Goal: Information Seeking & Learning: Learn about a topic

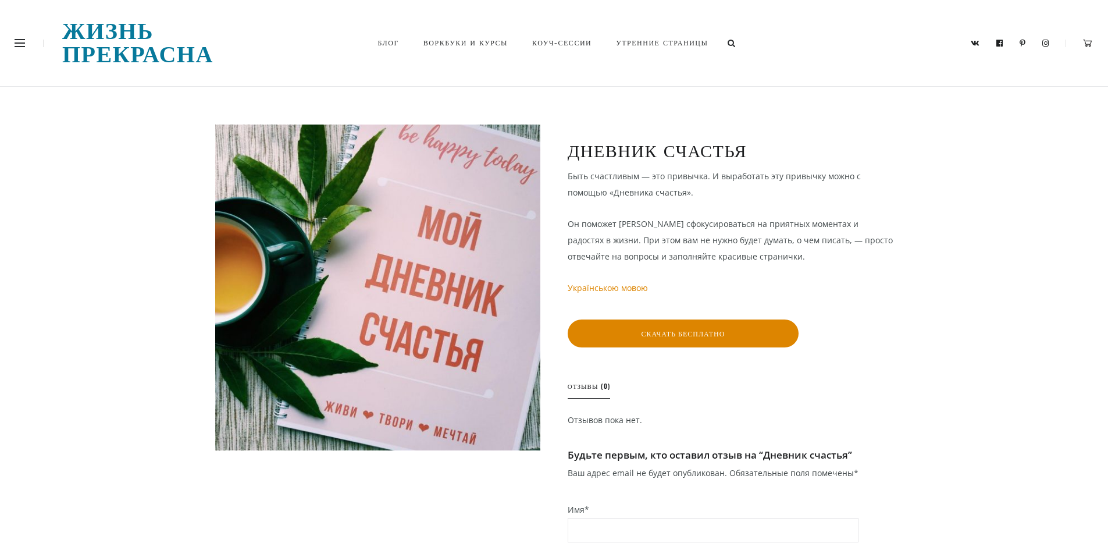
click at [21, 47] on span at bounding box center [20, 46] width 10 height 1
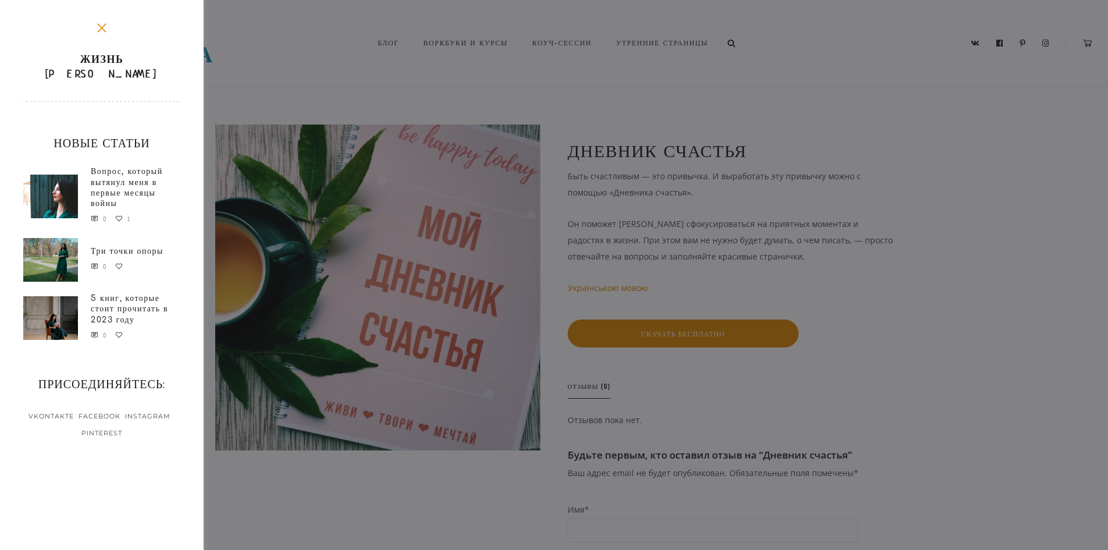
click at [107, 170] on link "Вопрос, который вытянул меня в первые месяцы войны" at bounding box center [127, 187] width 72 height 41
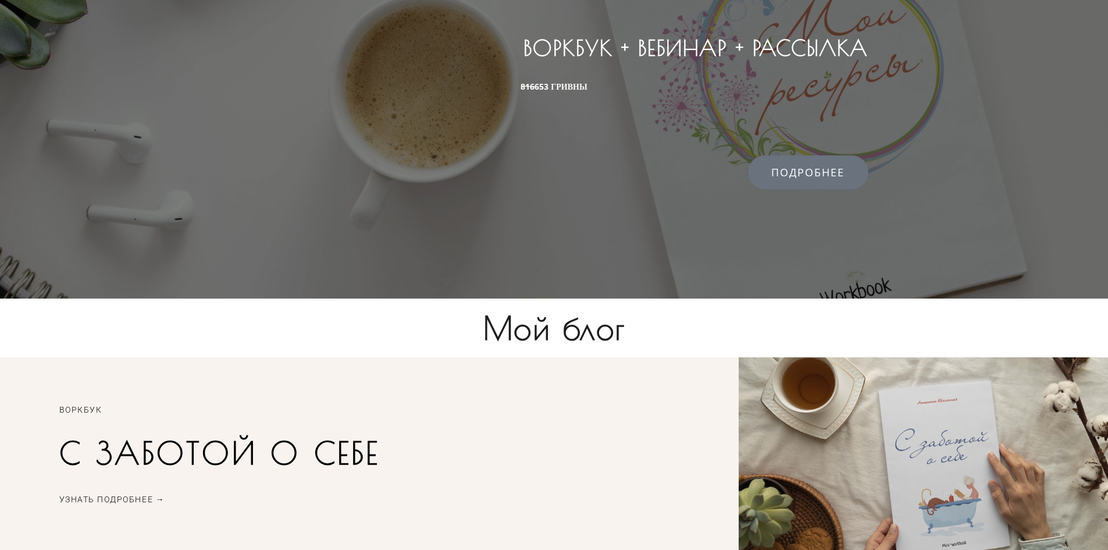
scroll to position [1488, 0]
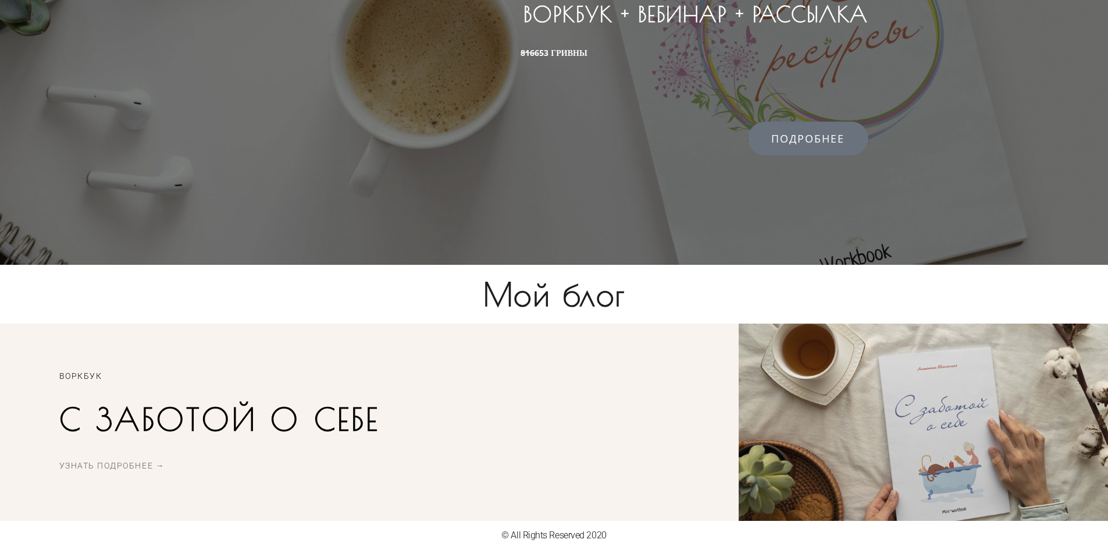
click at [114, 464] on span "Узнать подробнее →" at bounding box center [112, 465] width 106 height 10
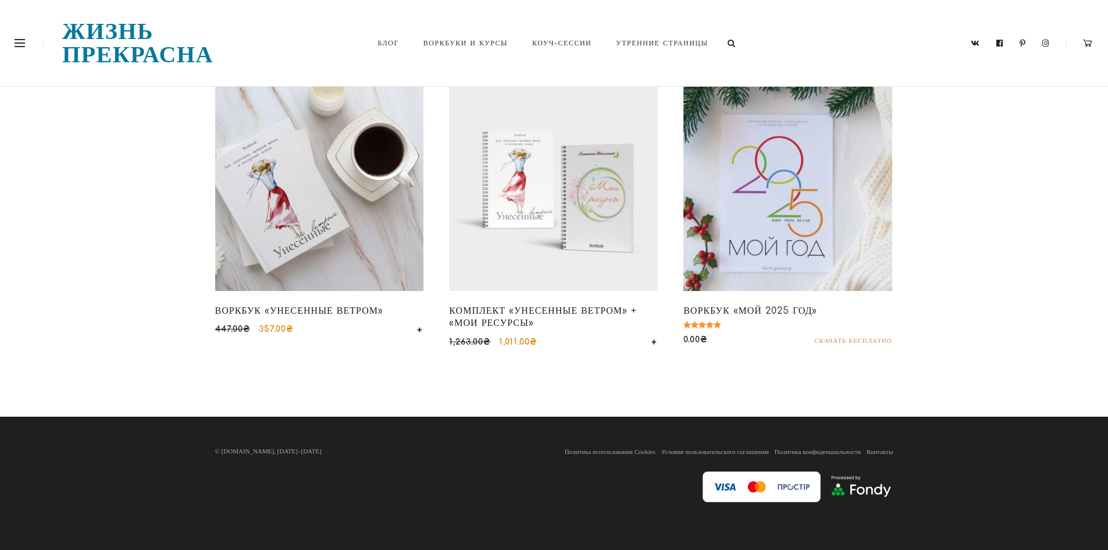
scroll to position [1633, 0]
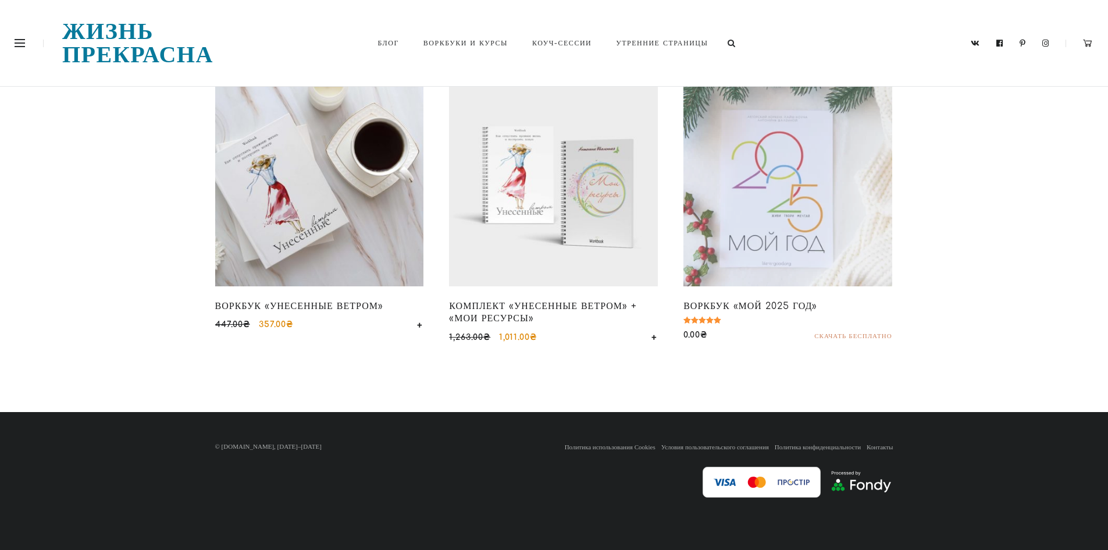
click at [773, 308] on h2 "Воркбук «Мой 2025 год»" at bounding box center [787, 305] width 209 height 23
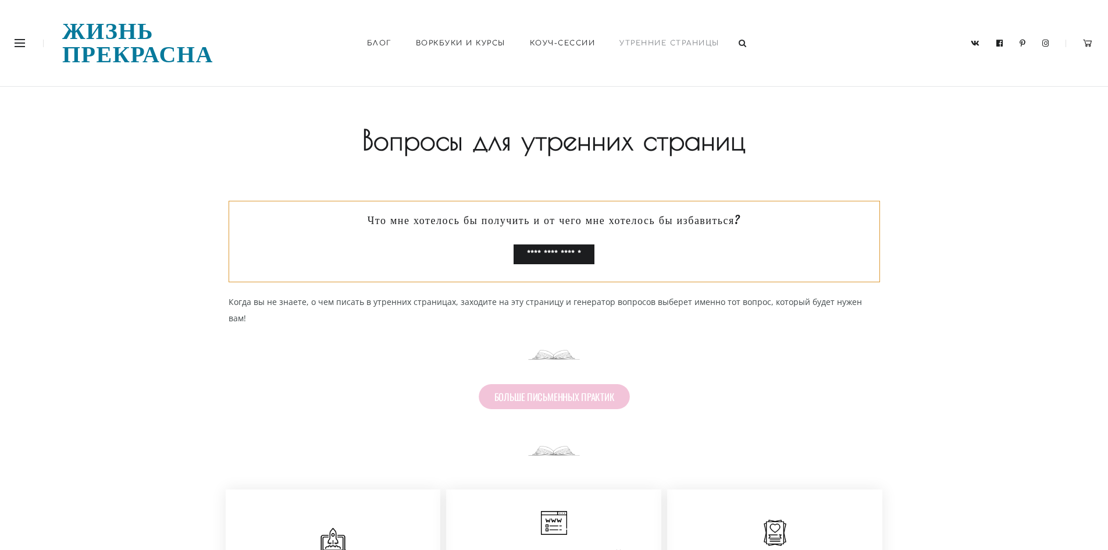
click at [525, 391] on span "больше письменных практик" at bounding box center [554, 396] width 120 height 10
click at [131, 54] on link "Жизнь прекрасна" at bounding box center [138, 43] width 152 height 47
click at [369, 45] on link "Блог" at bounding box center [379, 43] width 49 height 40
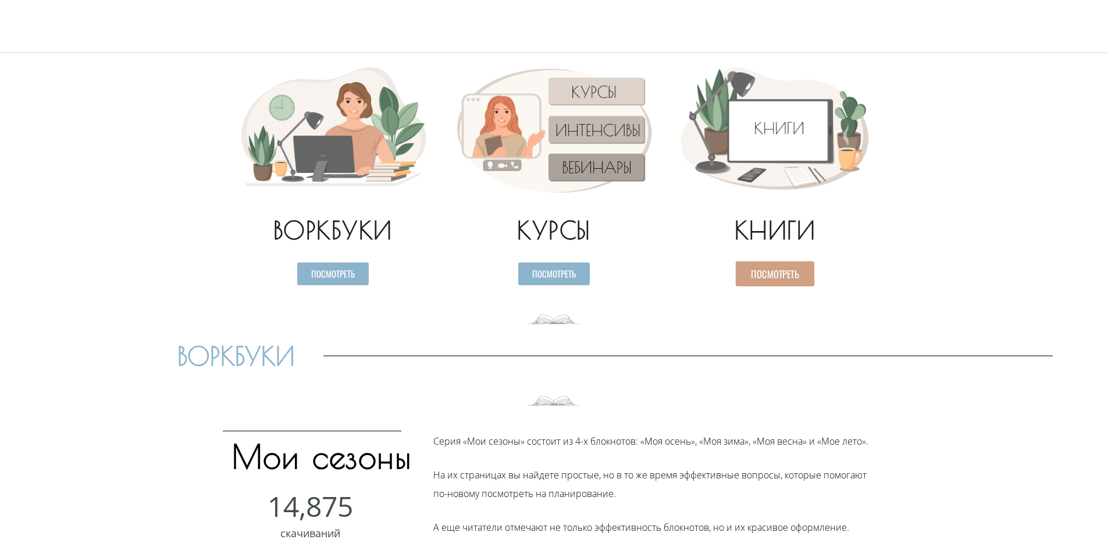
click at [776, 276] on span "Посмотреть" at bounding box center [775, 274] width 48 height 10
click at [339, 275] on span "Посмотреть" at bounding box center [333, 274] width 48 height 10
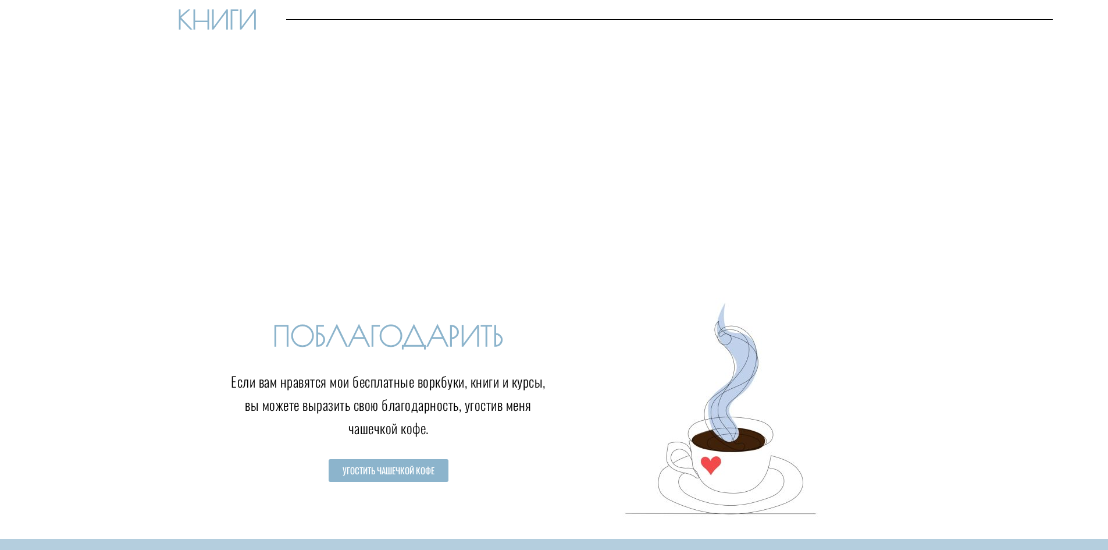
scroll to position [1962, 0]
